Goal: Information Seeking & Learning: Learn about a topic

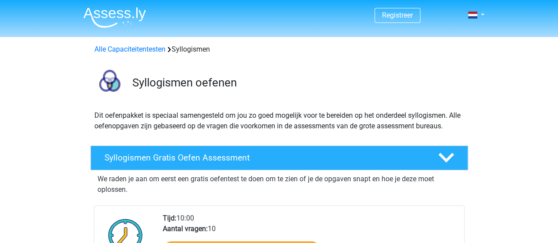
click at [330, 215] on div "Tijd: 10:00 Aantal vragen: 10 Start Syllogismen Gratis Oefen Assessment" at bounding box center [310, 241] width 308 height 57
click at [138, 47] on link "Alle Capaciteitentesten" at bounding box center [129, 49] width 71 height 8
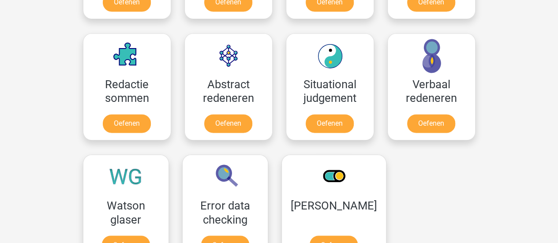
scroll to position [623, 0]
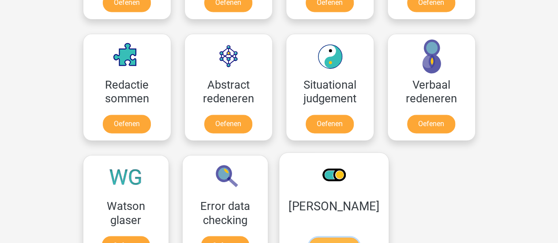
click at [350, 237] on link "Oefenen" at bounding box center [334, 246] width 50 height 19
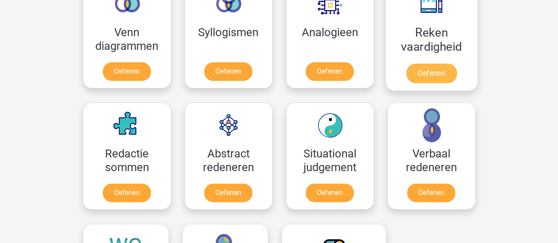
scroll to position [582, 0]
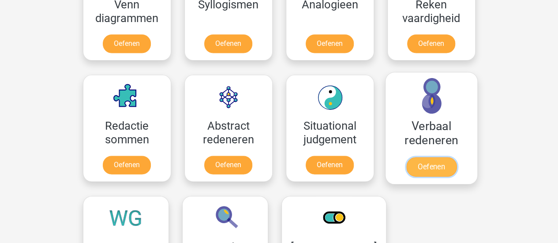
click at [443, 158] on link "Oefenen" at bounding box center [431, 166] width 50 height 19
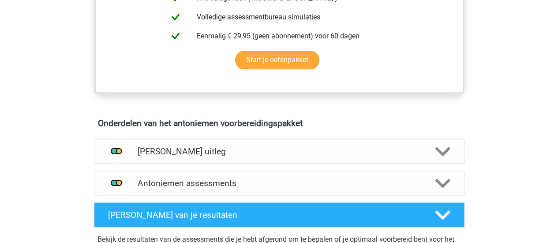
scroll to position [413, 0]
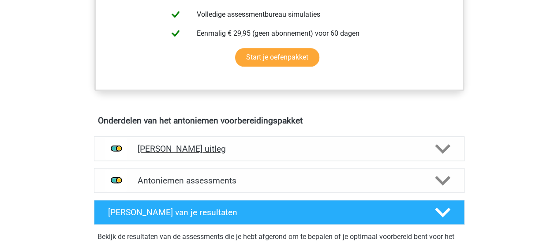
click at [206, 152] on h4 "Antoniemen uitleg" at bounding box center [279, 149] width 283 height 10
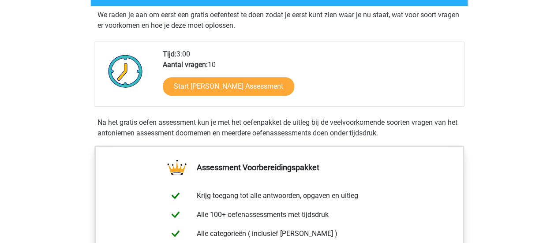
scroll to position [170, 0]
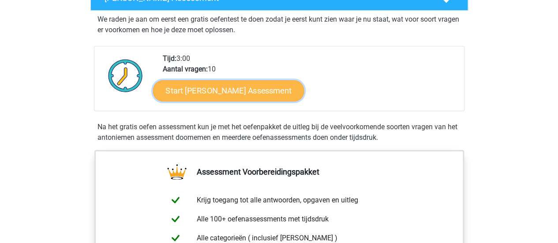
click at [236, 90] on link "Start Antoniemen Gratis Oefen Assessment" at bounding box center [228, 90] width 151 height 21
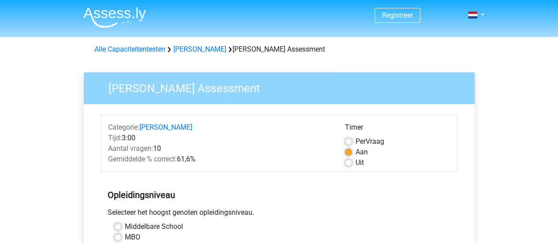
click at [356, 161] on label "Uit" at bounding box center [360, 163] width 8 height 11
click at [348, 161] on input "Uit" at bounding box center [348, 162] width 7 height 9
radio input "true"
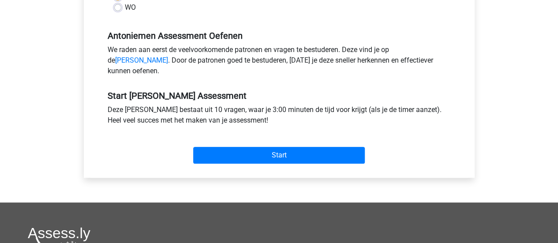
scroll to position [251, 0]
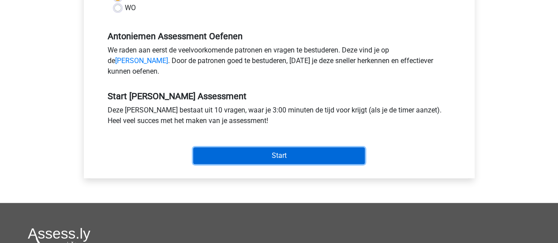
click at [260, 163] on input "Start" at bounding box center [279, 155] width 172 height 17
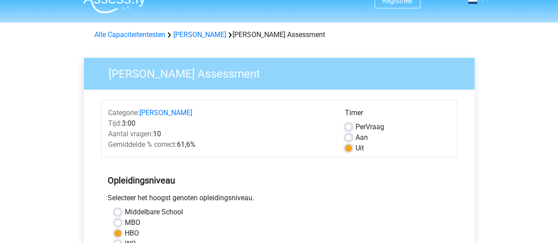
scroll to position [14, 0]
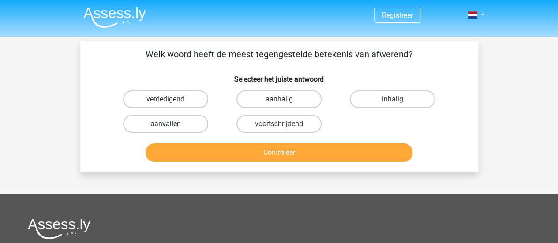
click at [184, 125] on label "aanvallen" at bounding box center [165, 124] width 85 height 18
click at [171, 125] on input "aanvallen" at bounding box center [169, 127] width 6 height 6
radio input "true"
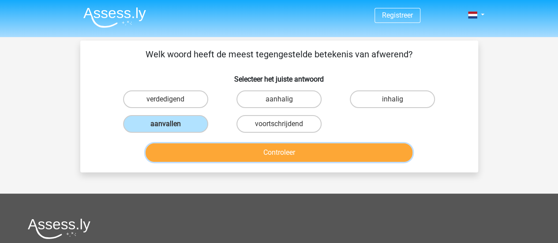
click at [214, 150] on button "Controleer" at bounding box center [279, 152] width 267 height 19
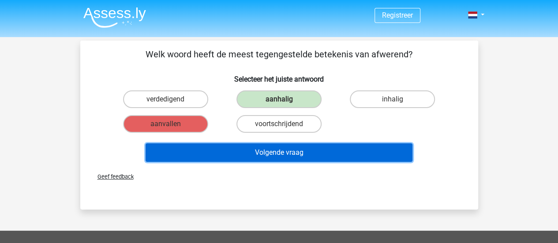
click at [215, 150] on button "Volgende vraag" at bounding box center [279, 152] width 267 height 19
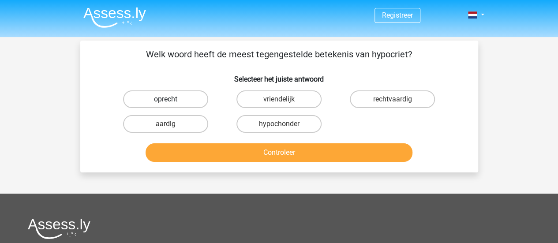
click at [146, 98] on label "oprecht" at bounding box center [165, 99] width 85 height 18
click at [166, 99] on input "oprecht" at bounding box center [169, 102] width 6 height 6
radio input "true"
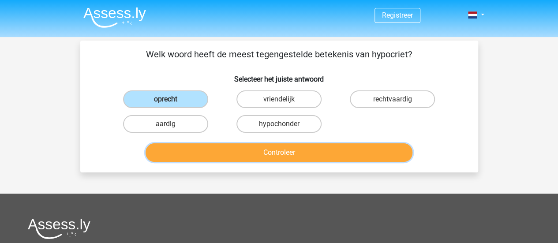
click at [240, 152] on button "Controleer" at bounding box center [279, 152] width 267 height 19
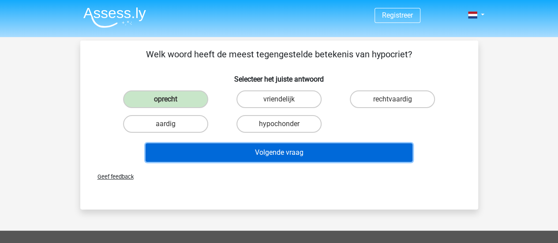
click at [240, 152] on button "Volgende vraag" at bounding box center [279, 152] width 267 height 19
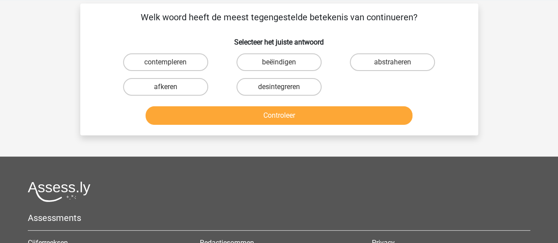
scroll to position [41, 0]
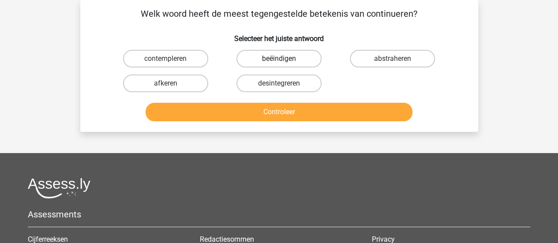
click at [279, 56] on label "beëindigen" at bounding box center [279, 59] width 85 height 18
click at [279, 59] on input "beëindigen" at bounding box center [282, 62] width 6 height 6
radio input "true"
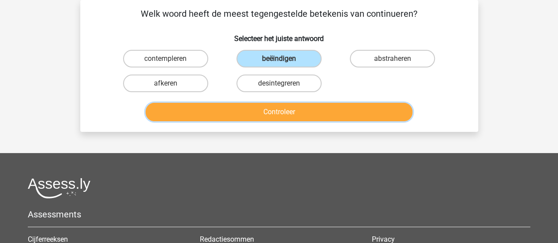
click at [277, 110] on button "Controleer" at bounding box center [279, 112] width 267 height 19
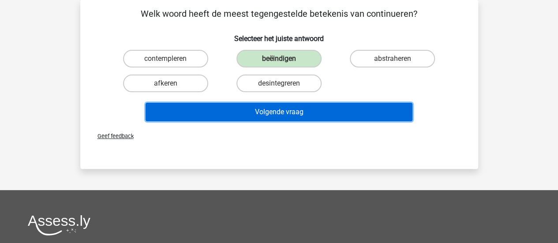
click at [277, 110] on button "Volgende vraag" at bounding box center [279, 112] width 267 height 19
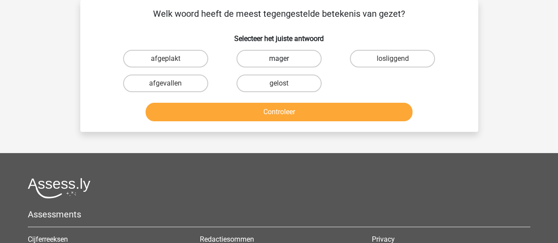
click at [275, 66] on label "mager" at bounding box center [279, 59] width 85 height 18
click at [279, 64] on input "mager" at bounding box center [282, 62] width 6 height 6
radio input "true"
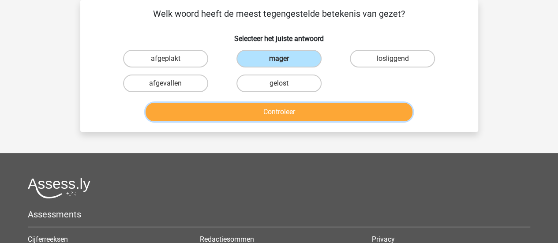
click at [275, 109] on button "Controleer" at bounding box center [279, 112] width 267 height 19
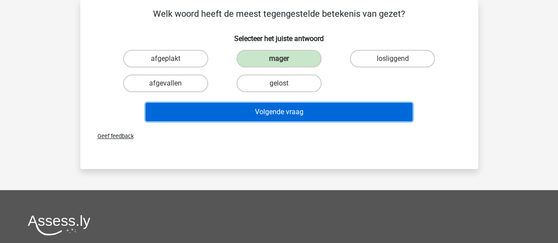
click at [275, 109] on button "Volgende vraag" at bounding box center [279, 112] width 267 height 19
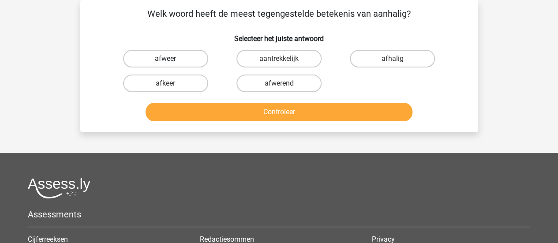
click at [182, 60] on label "afweer" at bounding box center [165, 59] width 85 height 18
click at [171, 60] on input "afweer" at bounding box center [169, 62] width 6 height 6
radio input "true"
click at [278, 80] on label "afwerend" at bounding box center [279, 84] width 85 height 18
click at [279, 83] on input "afwerend" at bounding box center [282, 86] width 6 height 6
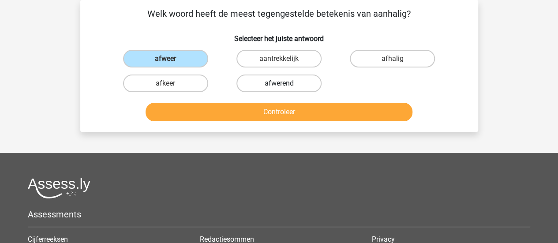
radio input "true"
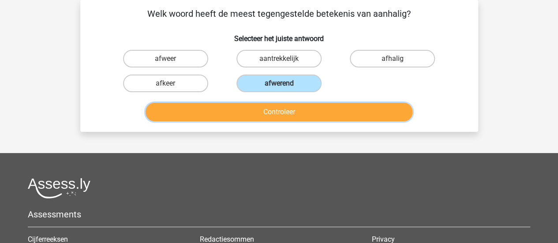
click at [276, 107] on button "Controleer" at bounding box center [279, 112] width 267 height 19
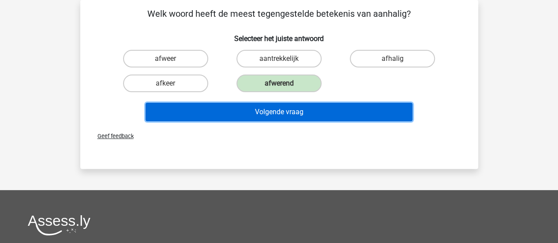
click at [276, 107] on button "Volgende vraag" at bounding box center [279, 112] width 267 height 19
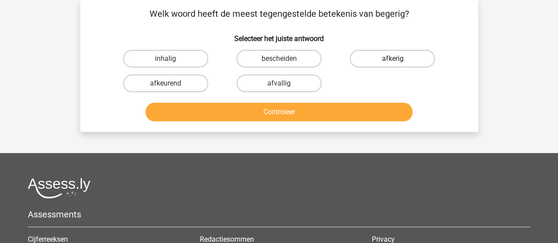
click at [414, 62] on label "afkerig" at bounding box center [392, 59] width 85 height 18
click at [399, 62] on input "afkerig" at bounding box center [396, 62] width 6 height 6
radio input "true"
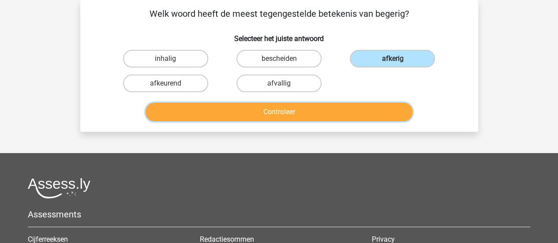
click at [347, 109] on button "Controleer" at bounding box center [279, 112] width 267 height 19
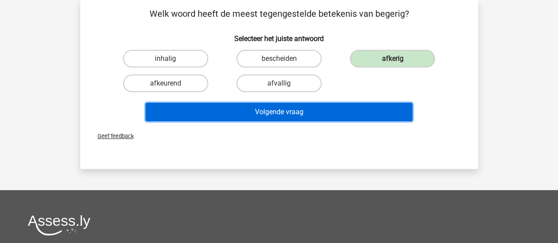
click at [347, 109] on button "Volgende vraag" at bounding box center [279, 112] width 267 height 19
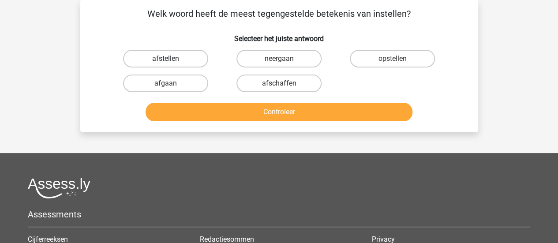
drag, startPoint x: 197, startPoint y: 65, endPoint x: 171, endPoint y: 54, distance: 28.1
click at [171, 54] on label "afstellen" at bounding box center [165, 59] width 85 height 18
click at [171, 59] on input "afstellen" at bounding box center [169, 62] width 6 height 6
radio input "true"
click at [171, 54] on label "afstellen" at bounding box center [165, 59] width 85 height 18
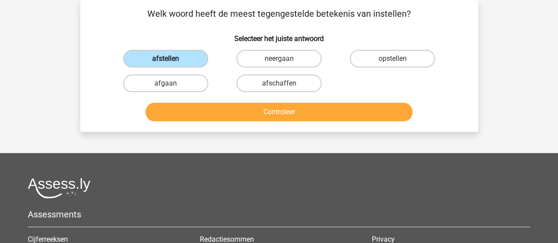
click at [171, 59] on input "afstellen" at bounding box center [169, 62] width 6 height 6
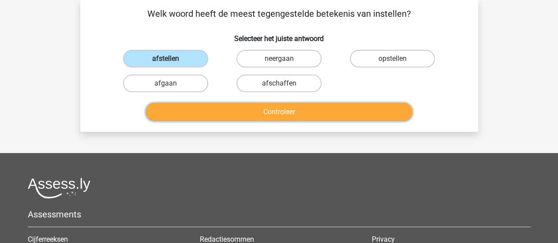
click at [254, 112] on button "Controleer" at bounding box center [279, 112] width 267 height 19
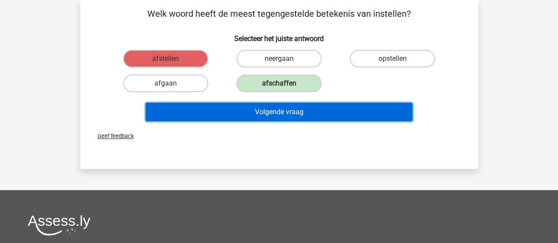
click at [254, 112] on button "Volgende vraag" at bounding box center [279, 112] width 267 height 19
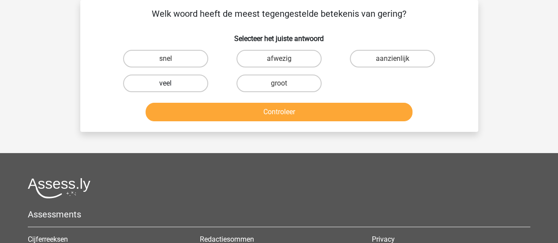
click at [177, 84] on label "veel" at bounding box center [165, 84] width 85 height 18
click at [171, 84] on input "veel" at bounding box center [169, 86] width 6 height 6
radio input "true"
click at [376, 61] on label "aanzienlijk" at bounding box center [392, 59] width 85 height 18
click at [393, 61] on input "aanzienlijk" at bounding box center [396, 62] width 6 height 6
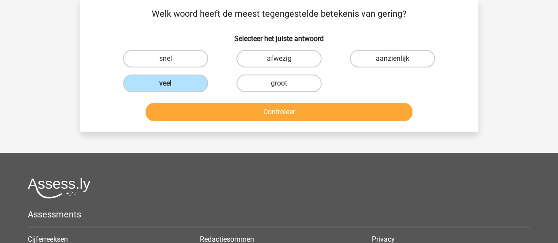
radio input "true"
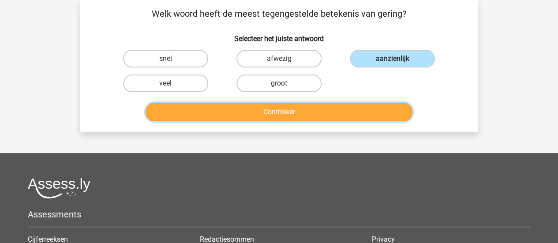
click at [345, 109] on button "Controleer" at bounding box center [279, 112] width 267 height 19
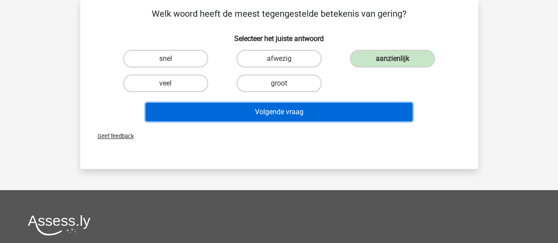
click at [345, 109] on button "Volgende vraag" at bounding box center [279, 112] width 267 height 19
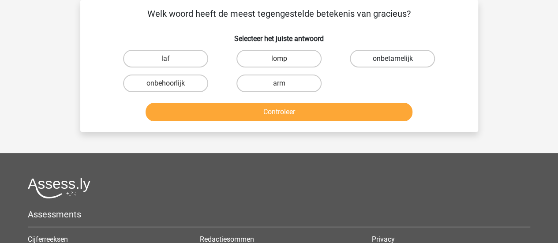
click at [415, 60] on label "onbetamelijk" at bounding box center [392, 59] width 85 height 18
click at [399, 60] on input "onbetamelijk" at bounding box center [396, 62] width 6 height 6
radio input "true"
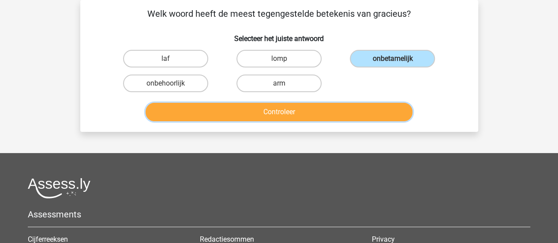
click at [357, 115] on button "Controleer" at bounding box center [279, 112] width 267 height 19
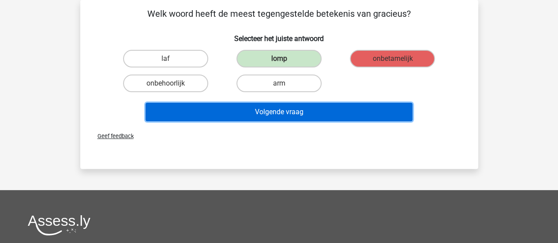
click at [357, 115] on button "Volgende vraag" at bounding box center [279, 112] width 267 height 19
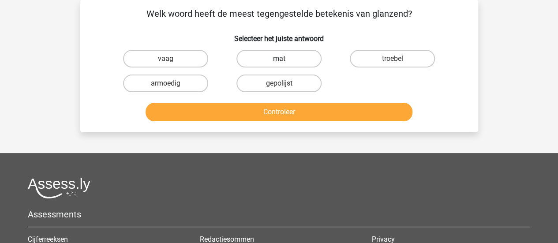
click at [298, 60] on label "mat" at bounding box center [279, 59] width 85 height 18
click at [285, 60] on input "mat" at bounding box center [282, 62] width 6 height 6
radio input "true"
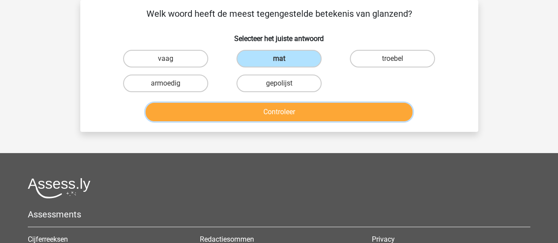
click at [318, 116] on button "Controleer" at bounding box center [279, 112] width 267 height 19
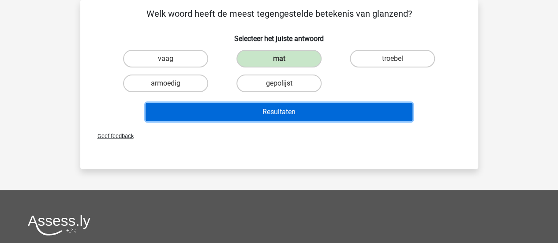
click at [318, 116] on button "Resultaten" at bounding box center [279, 112] width 267 height 19
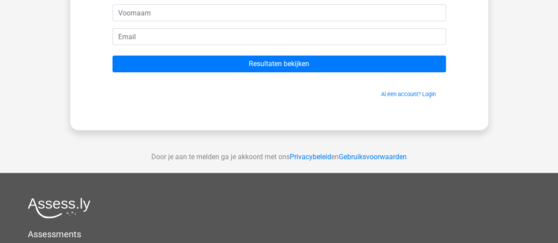
scroll to position [88, 0]
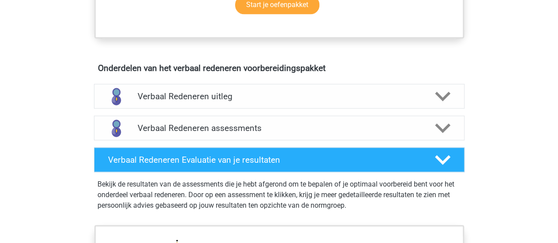
scroll to position [466, 0]
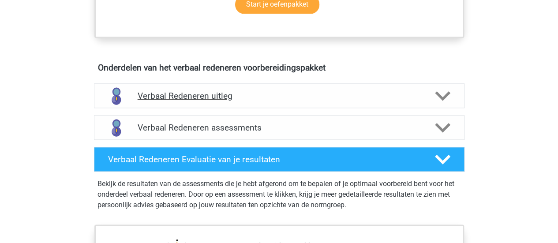
click at [331, 96] on h4 "Verbaal Redeneren uitleg" at bounding box center [279, 96] width 283 height 10
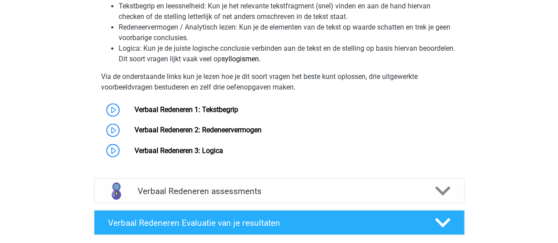
scroll to position [707, 0]
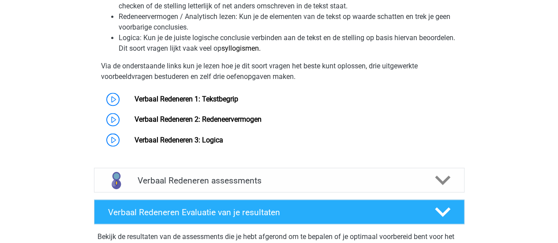
click at [238, 96] on link "Verbaal Redeneren 1: Tekstbegrip" at bounding box center [187, 99] width 104 height 8
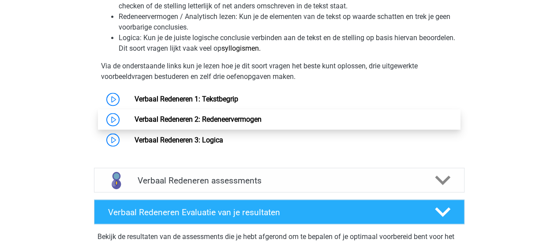
click at [239, 120] on link "Verbaal Redeneren 2: Redeneervermogen" at bounding box center [198, 119] width 127 height 8
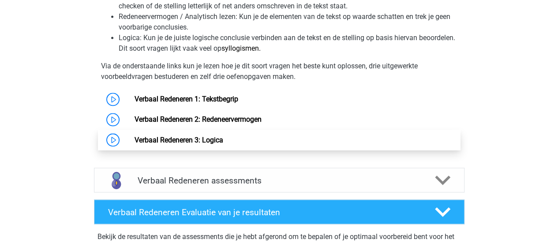
click at [199, 139] on link "Verbaal Redeneren 3: Logica" at bounding box center [179, 139] width 89 height 8
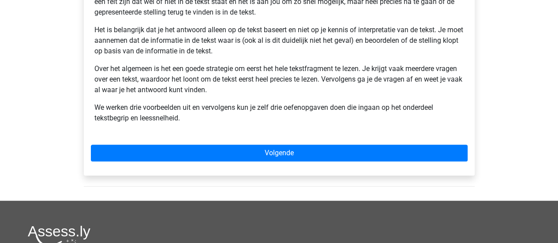
scroll to position [203, 0]
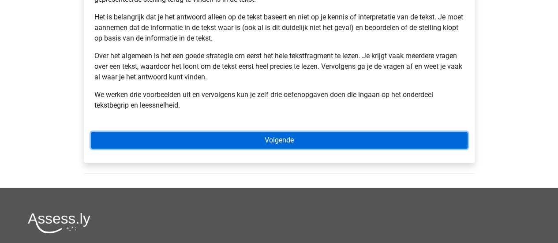
click at [324, 139] on link "Volgende" at bounding box center [279, 140] width 377 height 17
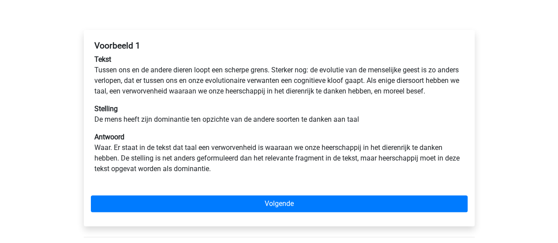
scroll to position [120, 0]
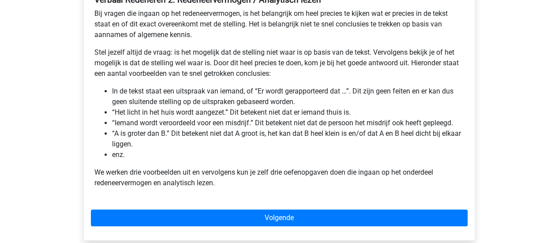
scroll to position [170, 0]
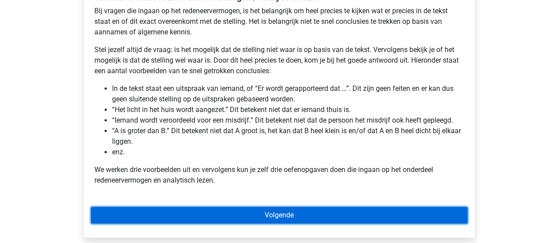
click at [272, 217] on link "Volgende" at bounding box center [279, 215] width 377 height 17
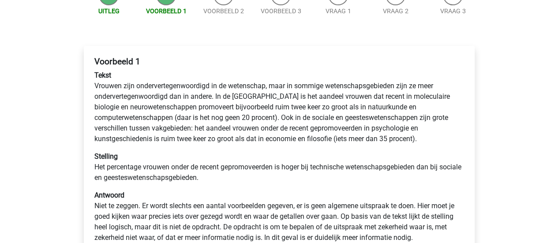
scroll to position [107, 0]
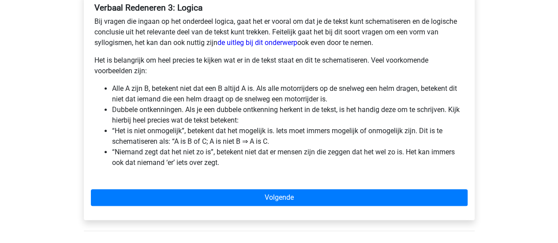
scroll to position [160, 0]
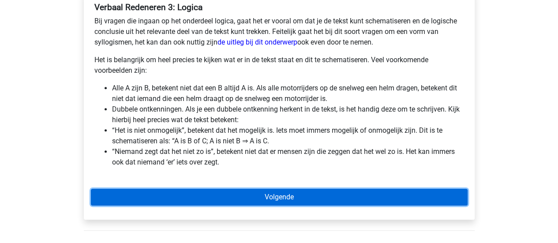
click at [222, 198] on link "Volgende" at bounding box center [279, 197] width 377 height 17
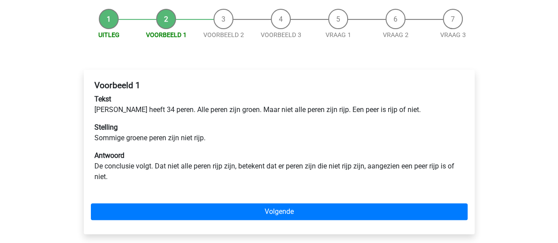
scroll to position [91, 0]
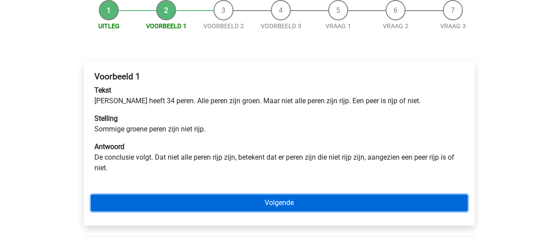
click at [222, 198] on link "Volgende" at bounding box center [279, 203] width 377 height 17
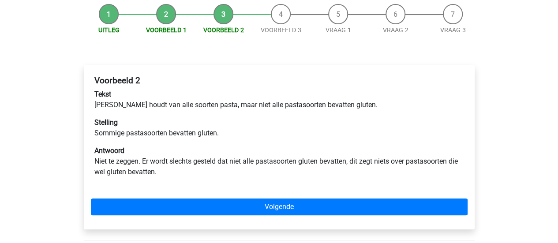
scroll to position [88, 0]
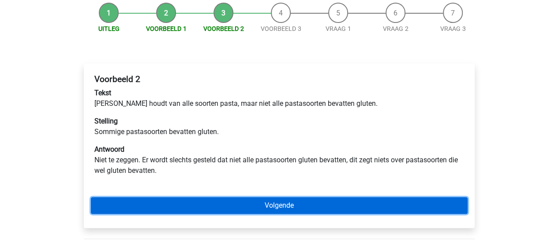
click at [222, 198] on link "Volgende" at bounding box center [279, 205] width 377 height 17
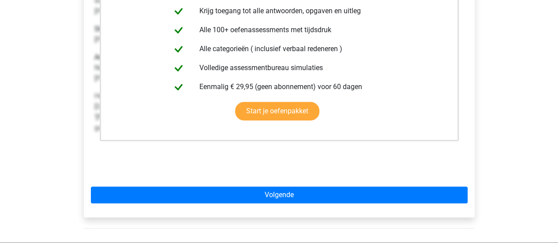
scroll to position [213, 0]
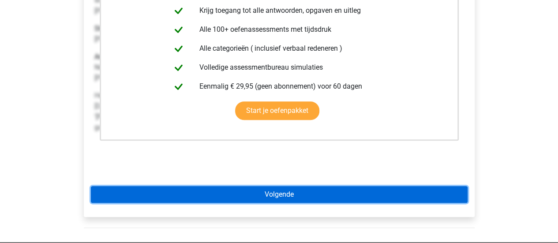
drag, startPoint x: 0, startPoint y: 0, endPoint x: 222, endPoint y: 198, distance: 297.6
click at [222, 198] on link "Volgende" at bounding box center [279, 194] width 377 height 17
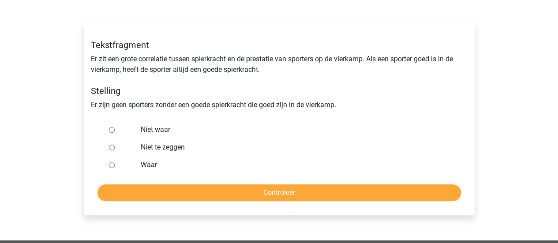
scroll to position [130, 0]
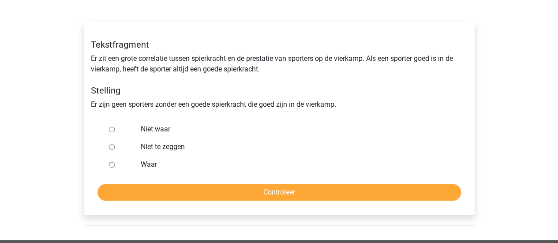
click at [108, 128] on div at bounding box center [119, 129] width 29 height 18
click at [109, 149] on input "Niet te zeggen" at bounding box center [112, 147] width 6 height 6
radio input "true"
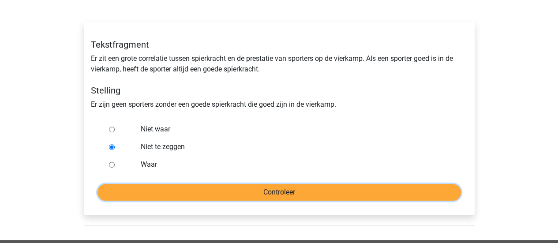
click at [167, 188] on input "Controleer" at bounding box center [280, 192] width 364 height 17
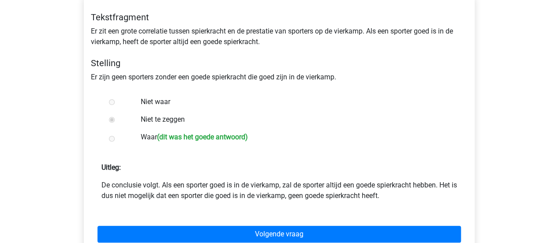
scroll to position [158, 0]
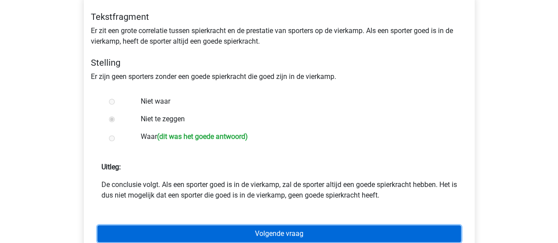
drag, startPoint x: 226, startPoint y: 233, endPoint x: 216, endPoint y: 233, distance: 10.2
click at [216, 233] on link "Volgende vraag" at bounding box center [280, 234] width 364 height 17
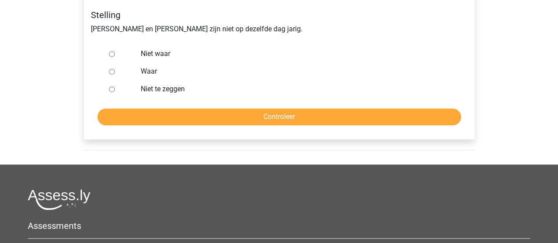
scroll to position [227, 0]
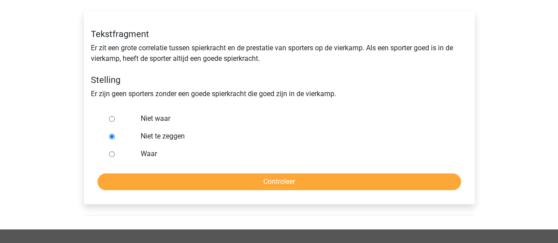
scroll to position [142, 0]
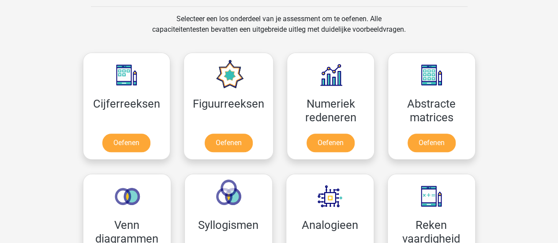
scroll to position [336, 0]
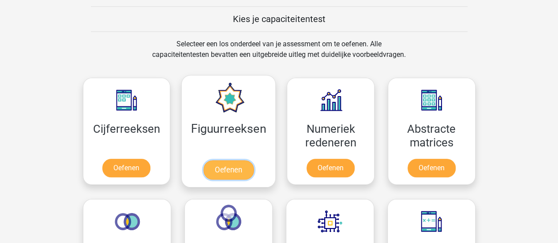
drag, startPoint x: 0, startPoint y: 0, endPoint x: 249, endPoint y: 103, distance: 269.3
click at [249, 160] on link "Oefenen" at bounding box center [228, 169] width 50 height 19
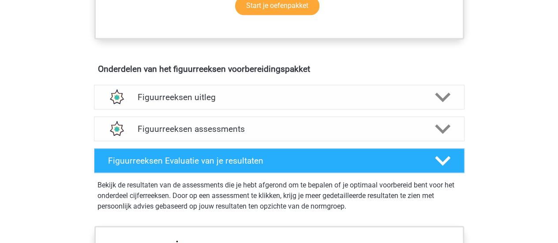
scroll to position [476, 0]
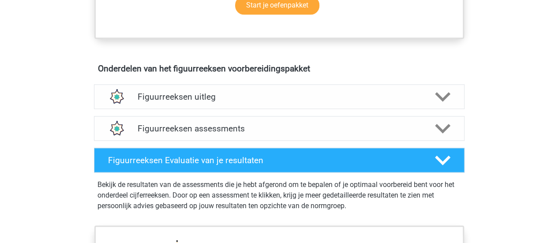
click at [249, 103] on div "Figuurreeksen uitleg" at bounding box center [279, 96] width 371 height 25
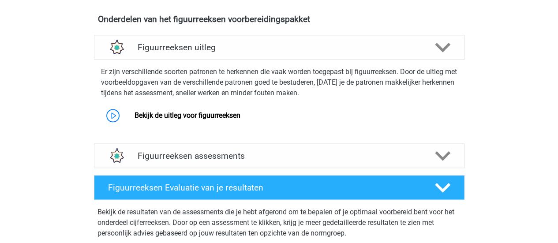
scroll to position [522, 0]
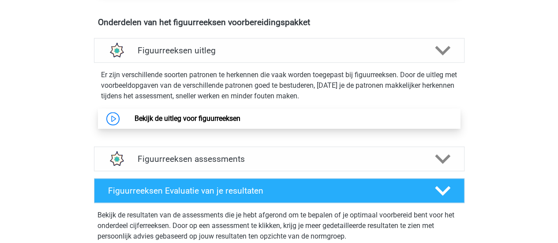
click at [208, 120] on link "Bekijk de uitleg voor figuurreeksen" at bounding box center [188, 118] width 106 height 8
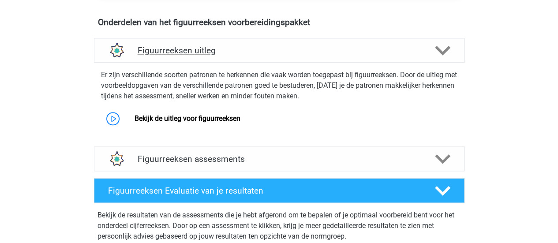
click at [440, 50] on polygon at bounding box center [442, 50] width 15 height 10
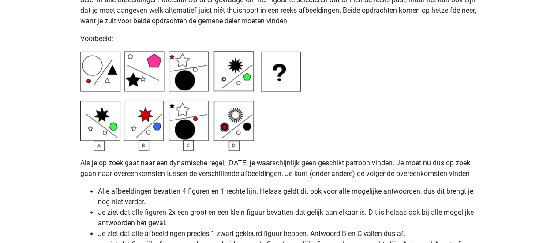
scroll to position [2176, 0]
